Goal: Transaction & Acquisition: Book appointment/travel/reservation

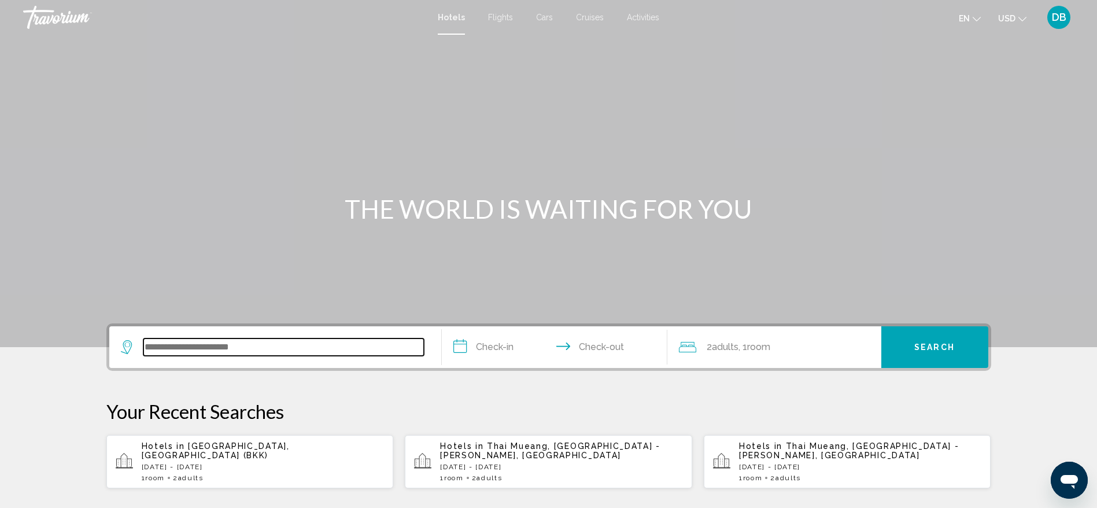
click at [331, 349] on input "Search widget" at bounding box center [283, 346] width 280 height 17
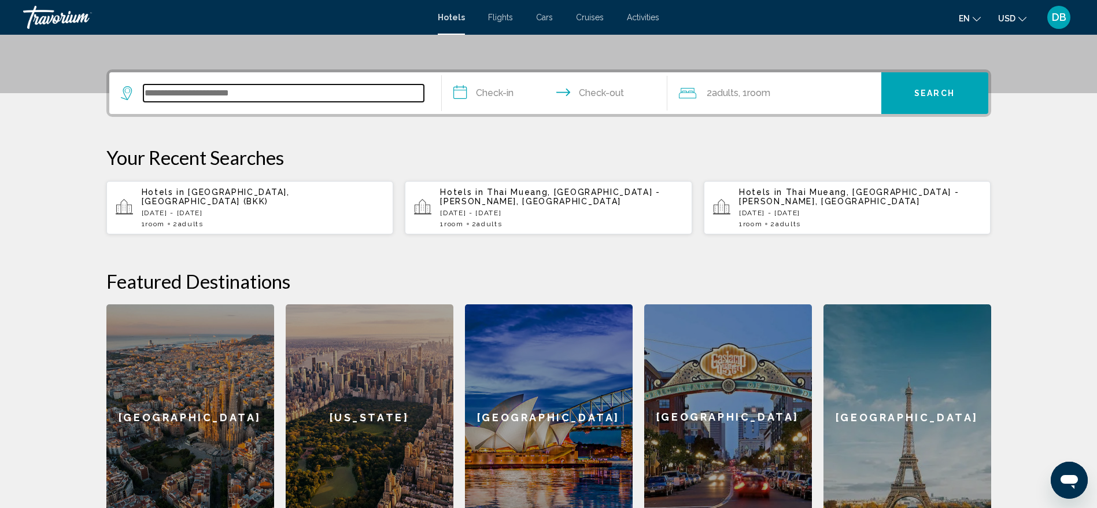
scroll to position [286, 0]
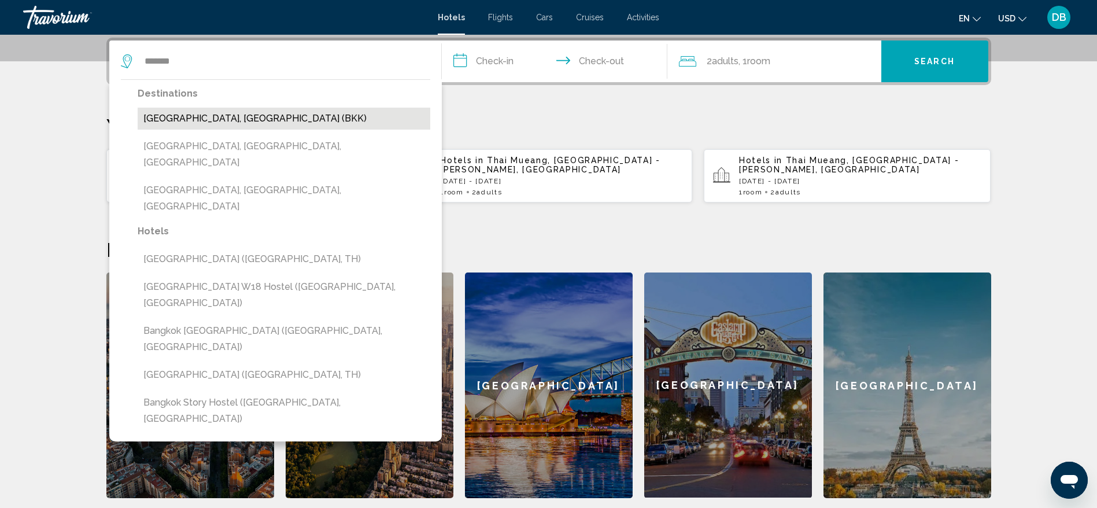
click at [252, 128] on button "Bangkok, Thailand (BKK)" at bounding box center [284, 119] width 293 height 22
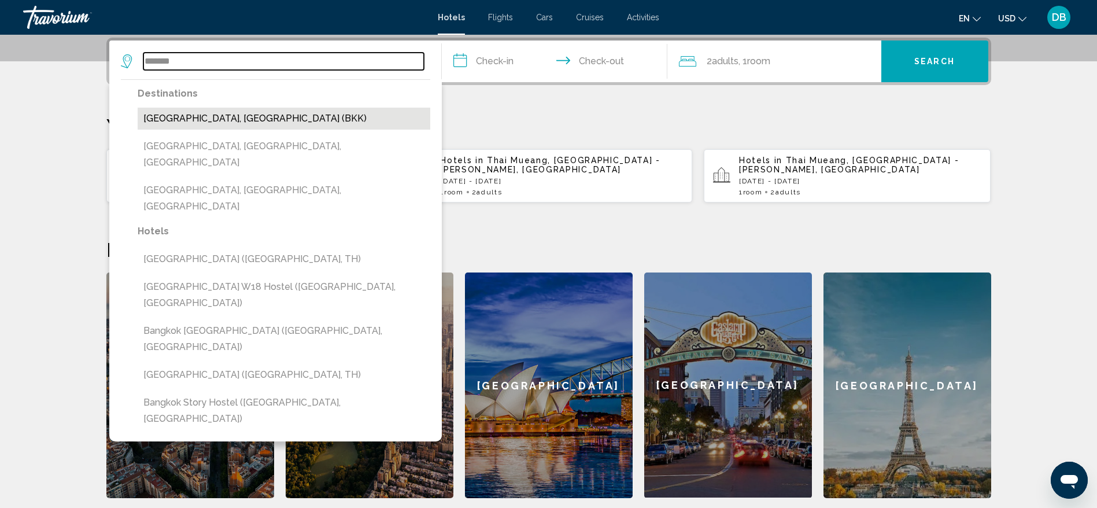
type input "**********"
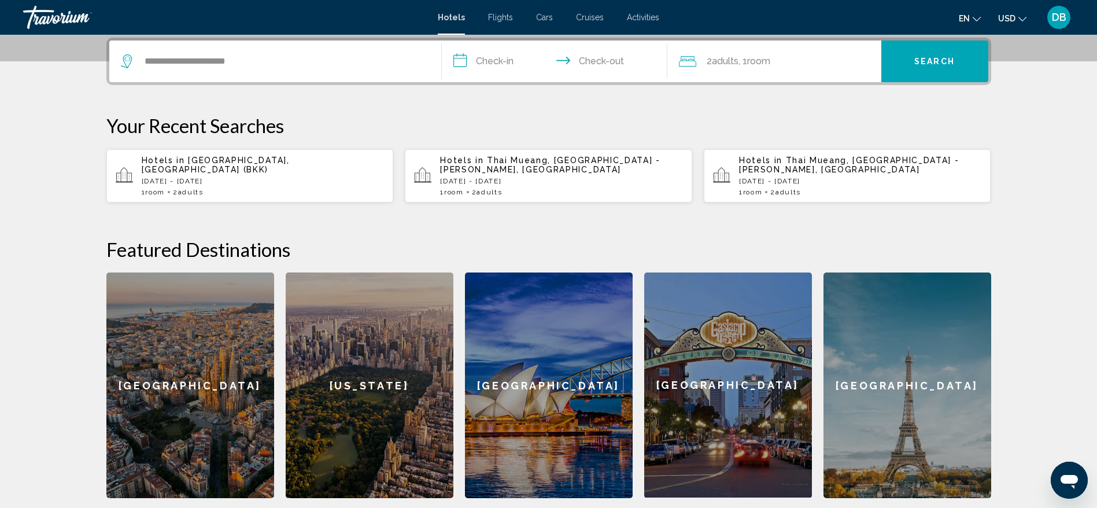
click at [508, 65] on input "**********" at bounding box center [557, 62] width 230 height 45
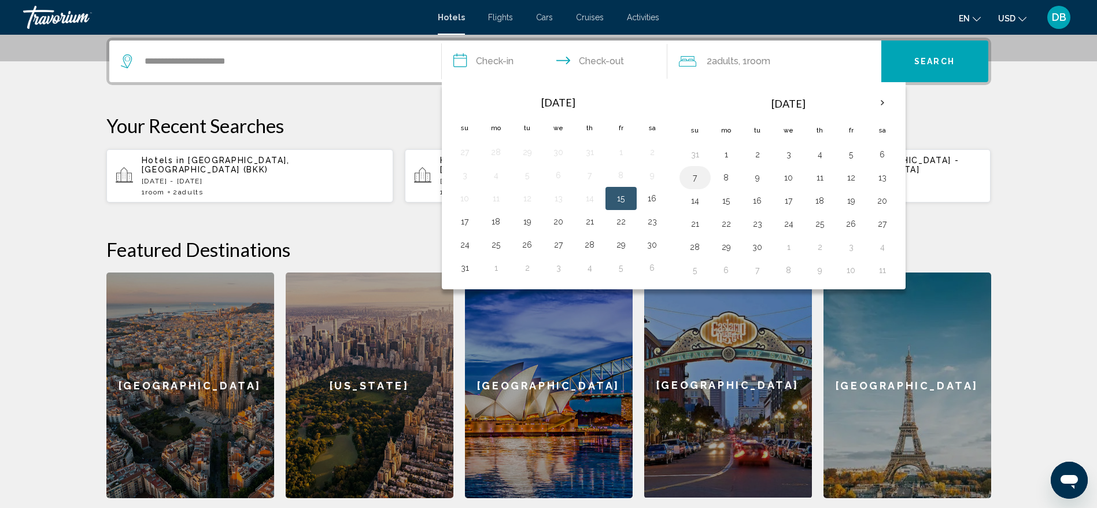
click at [694, 172] on button "7" at bounding box center [695, 177] width 19 height 16
click at [759, 176] on button "9" at bounding box center [757, 177] width 19 height 16
type input "**********"
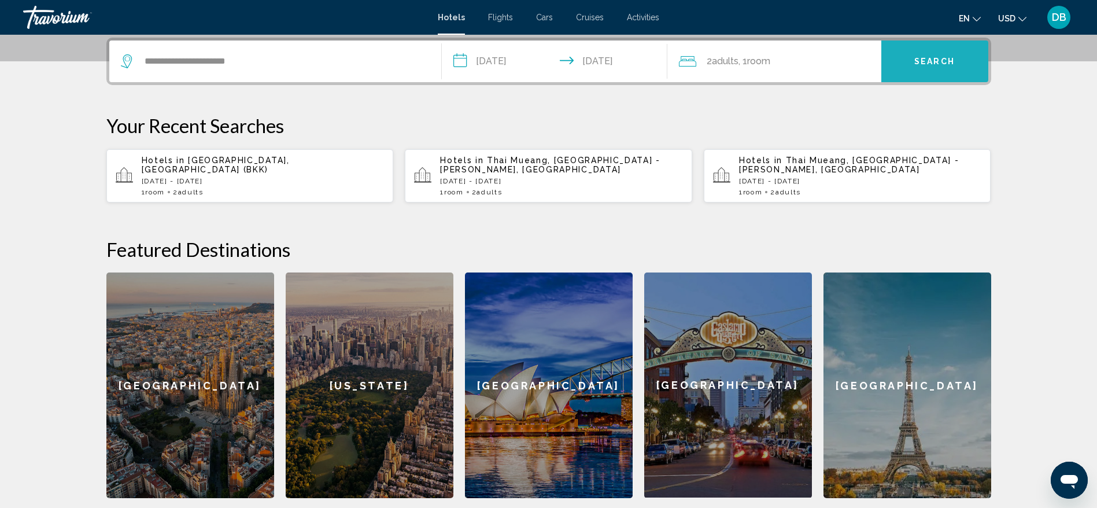
click at [926, 69] on button "Search" at bounding box center [934, 61] width 107 height 42
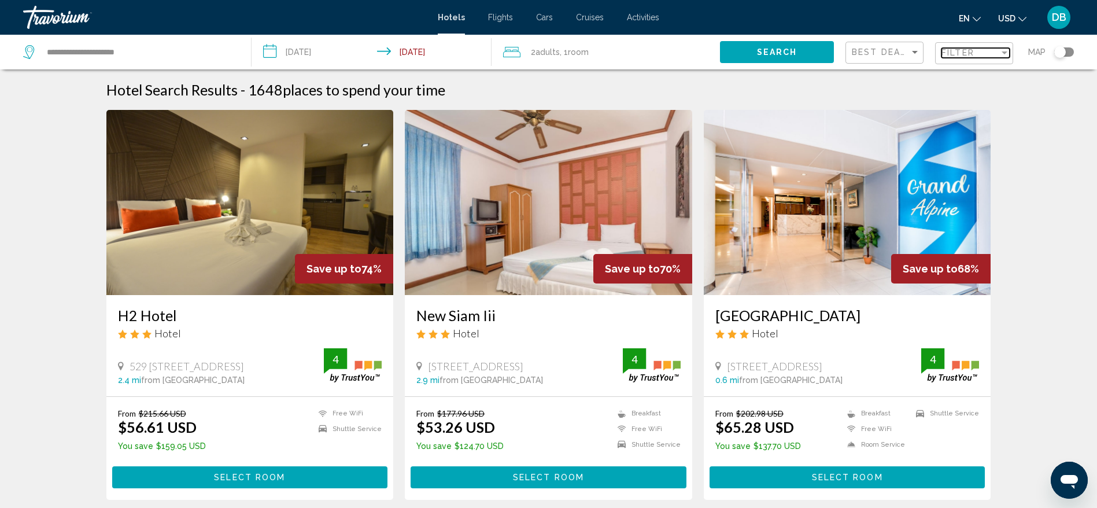
click at [952, 49] on span "Filter" at bounding box center [957, 52] width 33 height 9
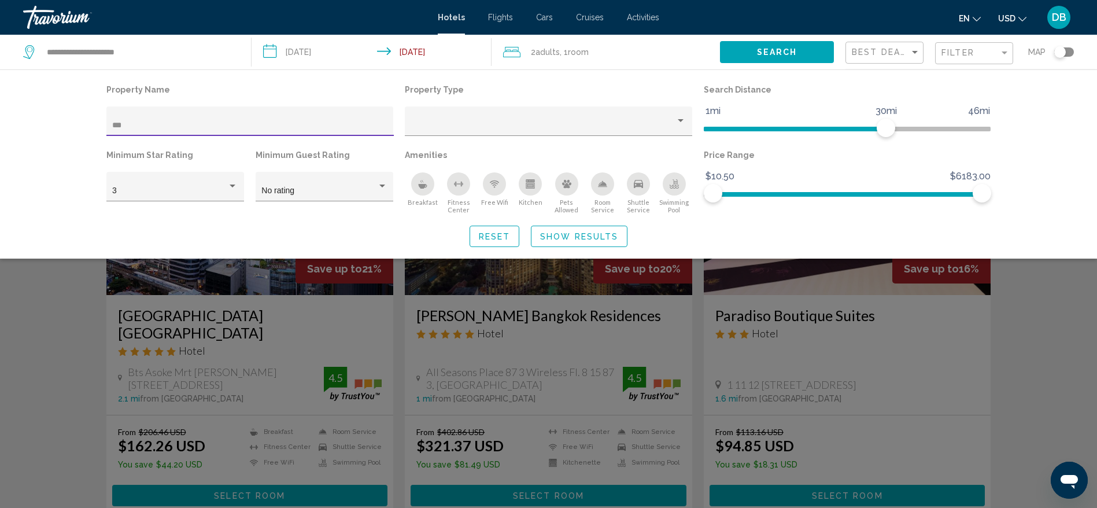
type input "***"
click at [567, 232] on span "Show Results" at bounding box center [579, 236] width 78 height 9
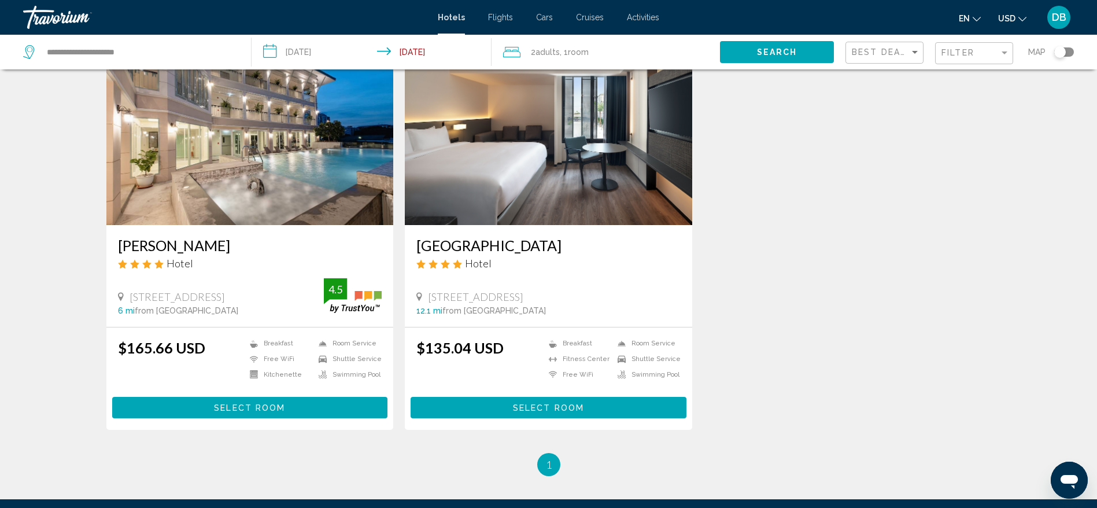
scroll to position [917, 0]
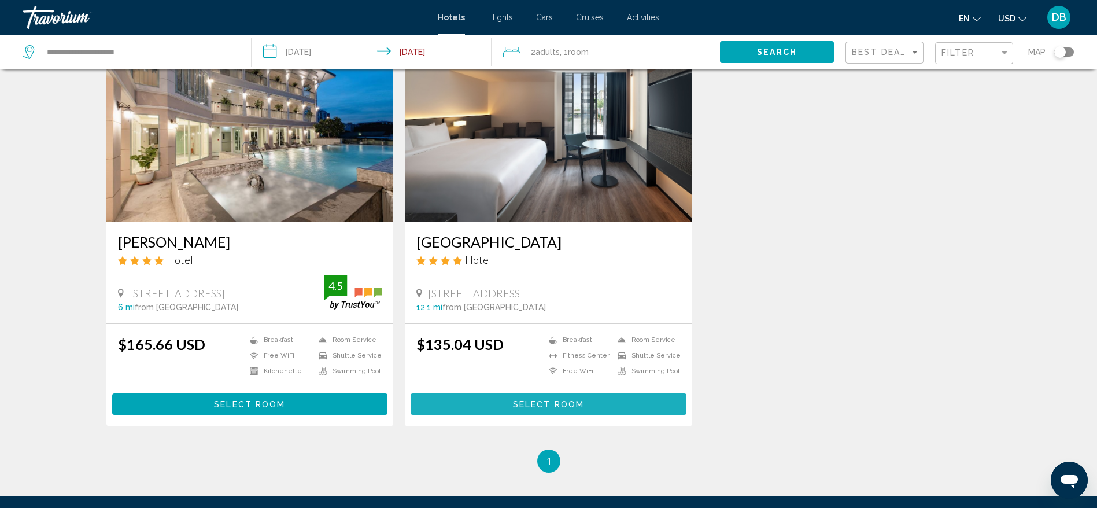
click at [547, 400] on span "Select Room" at bounding box center [548, 404] width 71 height 9
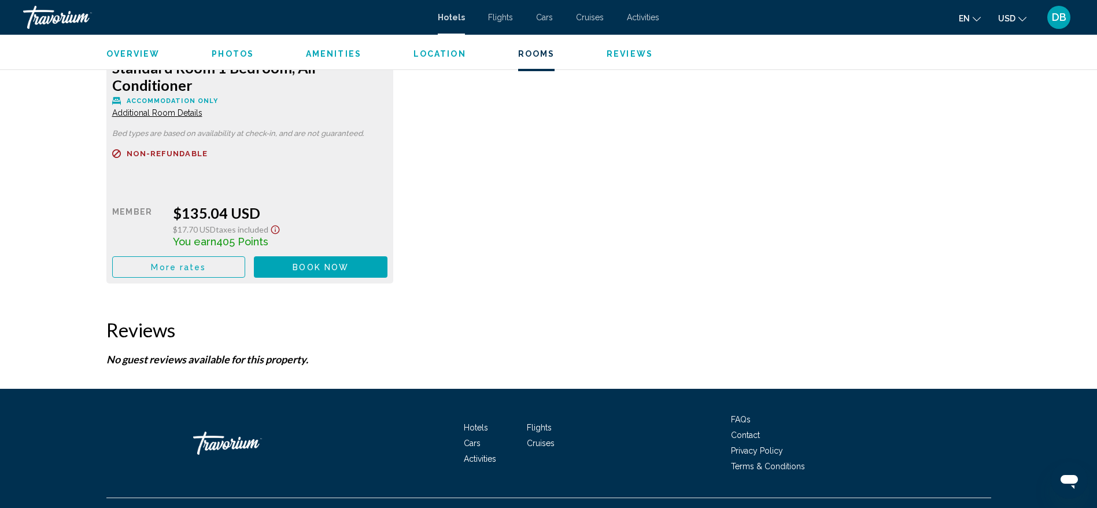
scroll to position [1730, 0]
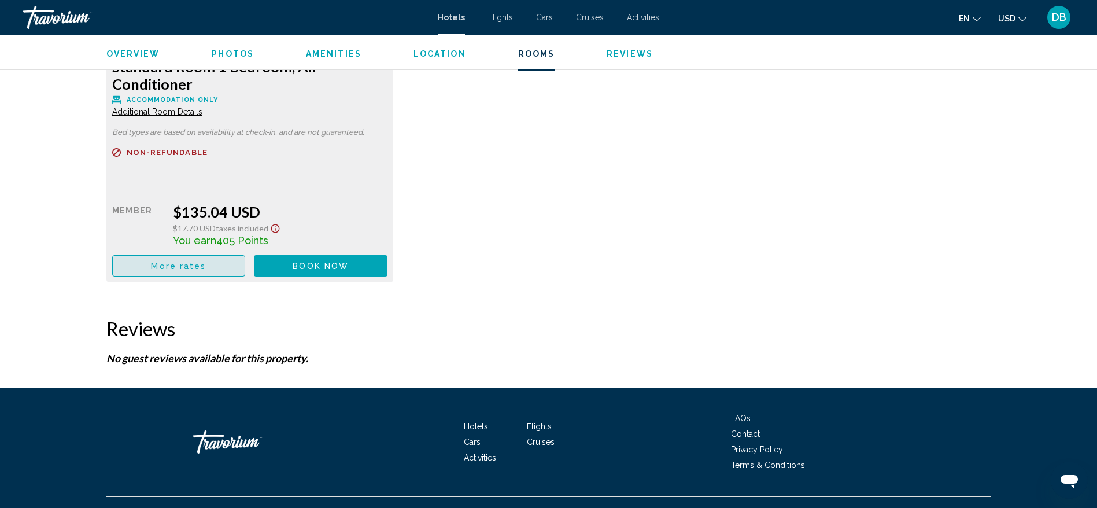
click at [186, 266] on span "More rates" at bounding box center [178, 265] width 55 height 9
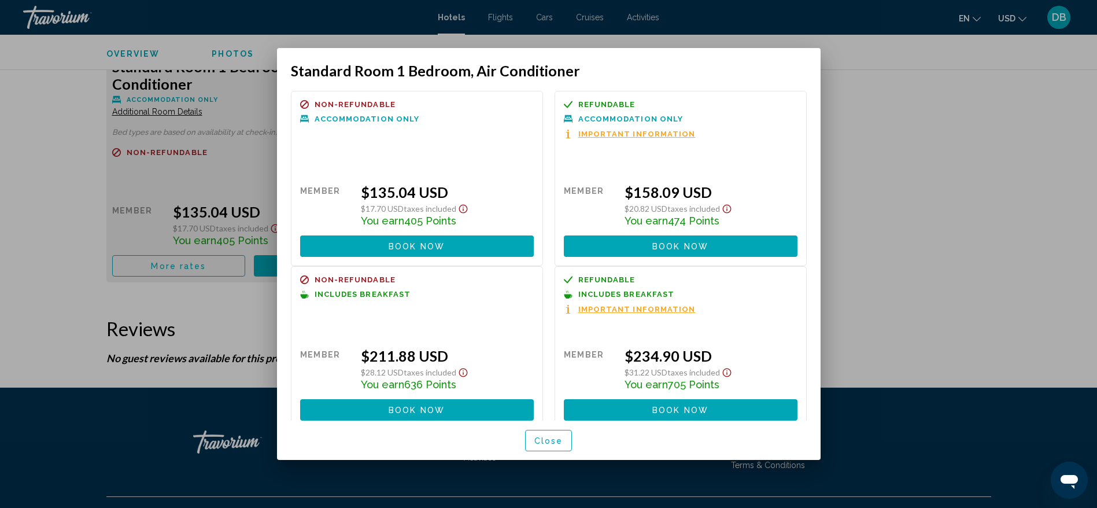
click at [908, 167] on div at bounding box center [548, 254] width 1097 height 508
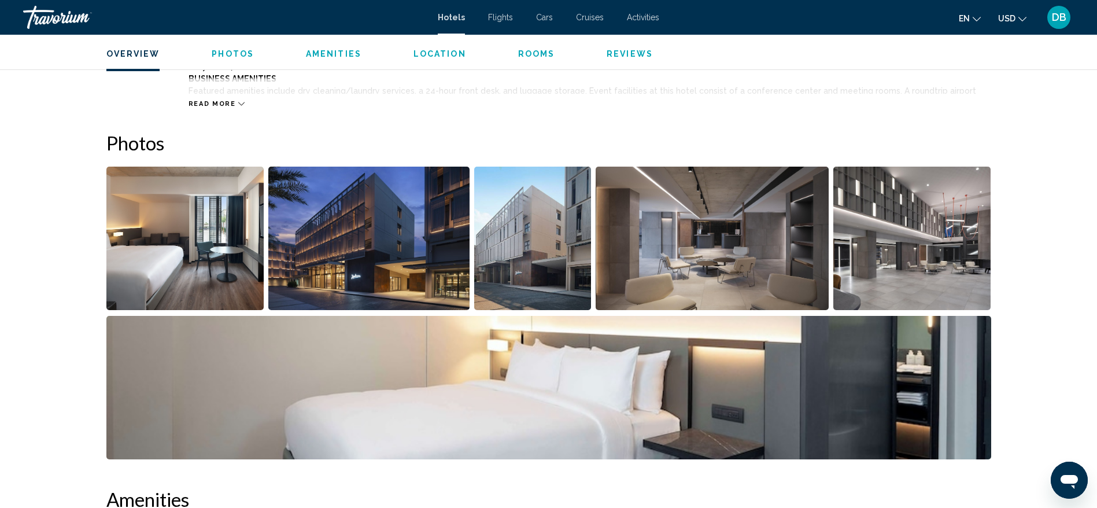
scroll to position [503, 0]
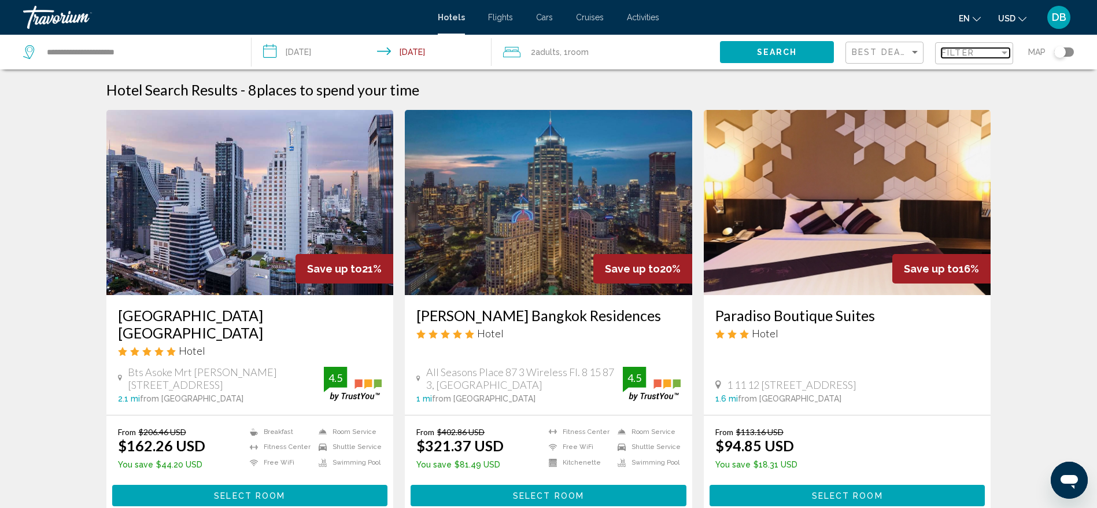
click at [973, 51] on span "Filter" at bounding box center [957, 52] width 33 height 9
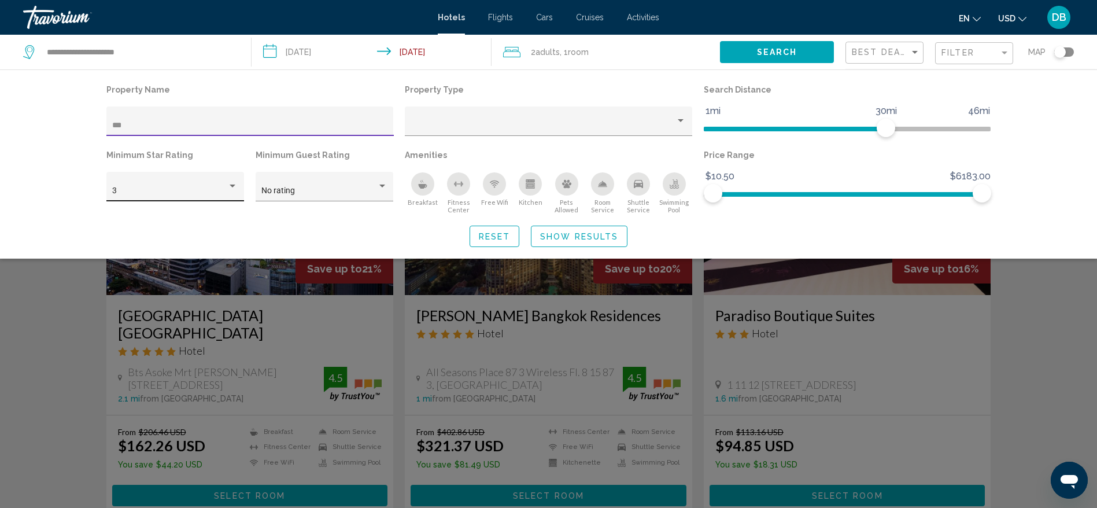
click at [231, 179] on div "3" at bounding box center [174, 190] width 125 height 24
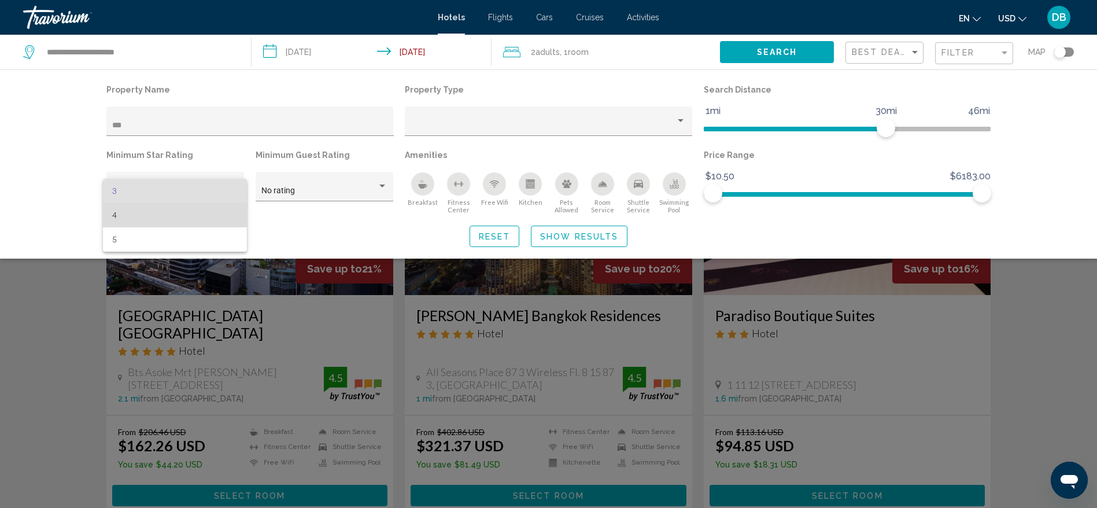
click at [158, 212] on span "4" at bounding box center [174, 215] width 125 height 24
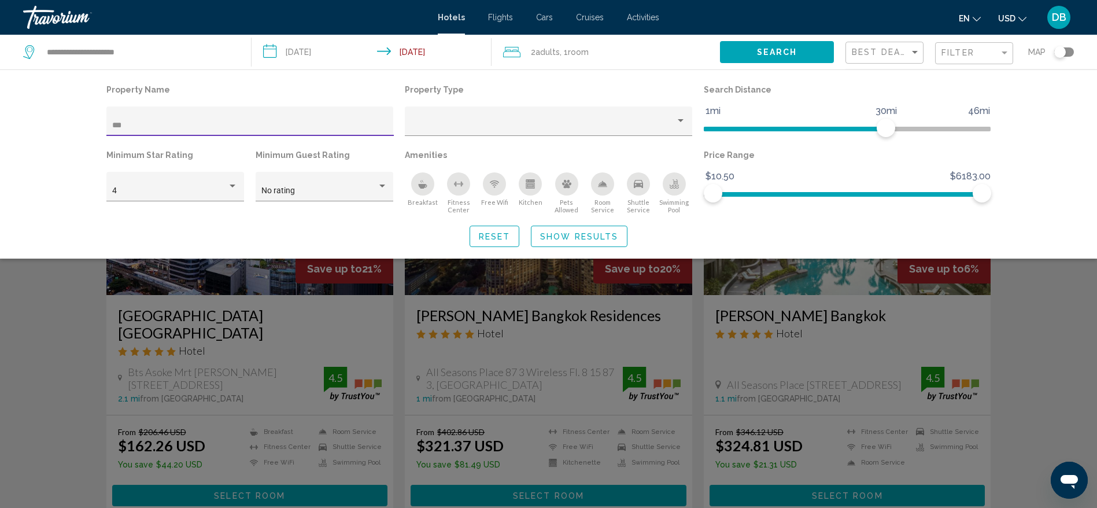
click at [179, 125] on input "***" at bounding box center [249, 125] width 275 height 9
type input "*"
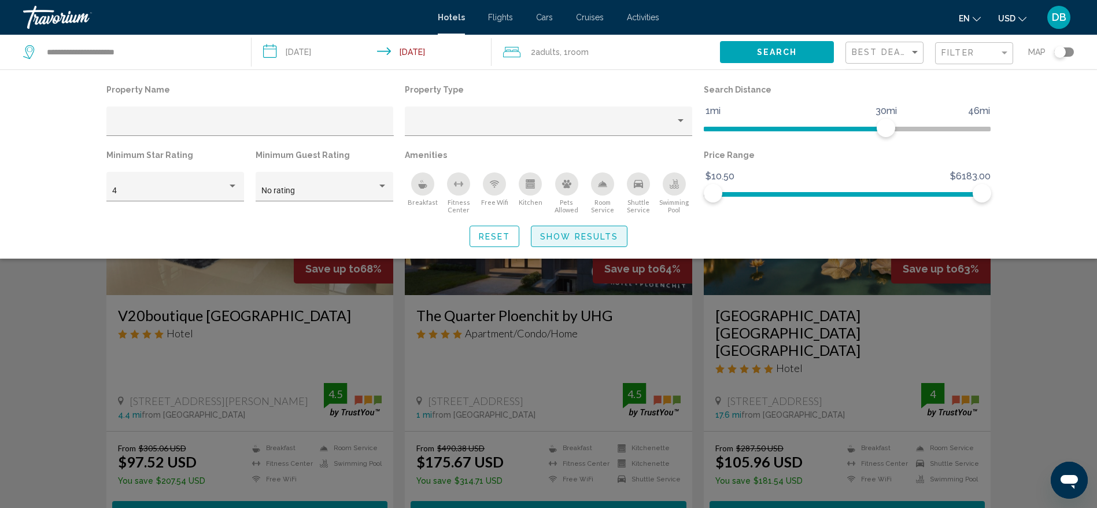
click at [578, 236] on span "Show Results" at bounding box center [579, 236] width 78 height 9
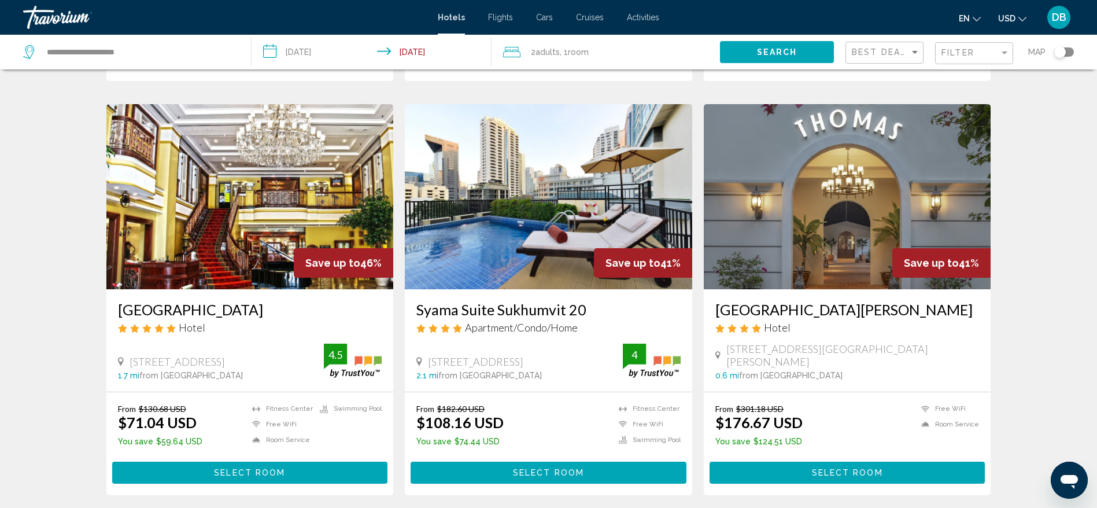
scroll to position [1297, 0]
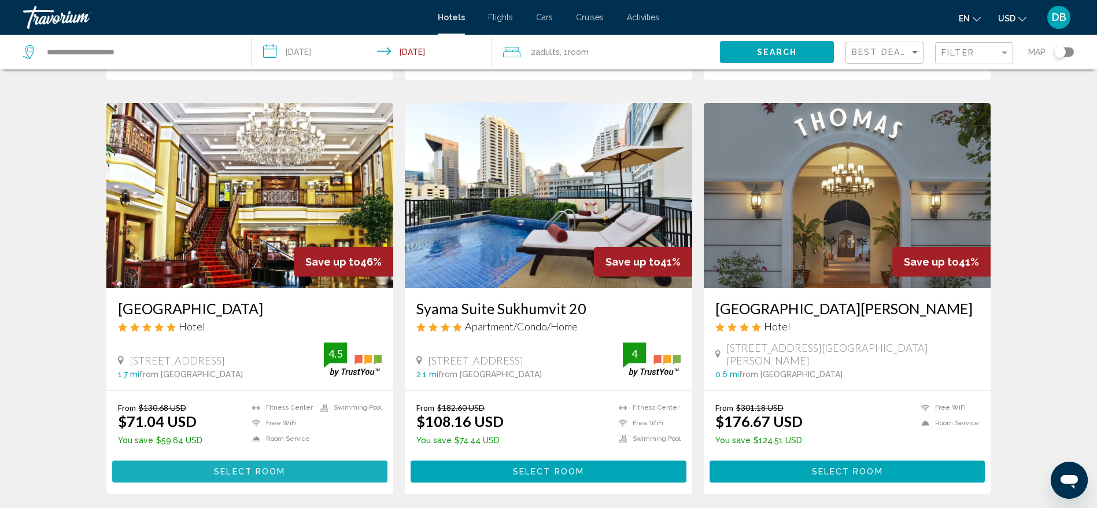
click at [235, 467] on span "Select Room" at bounding box center [249, 471] width 71 height 9
